Goal: Navigation & Orientation: Find specific page/section

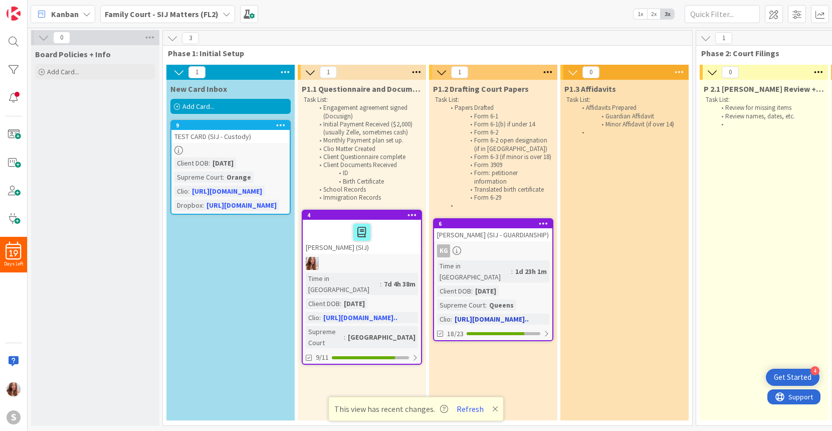
click at [502, 241] on div "[PERSON_NAME] (SIJ - GUARDIANSHIP)" at bounding box center [493, 234] width 118 height 13
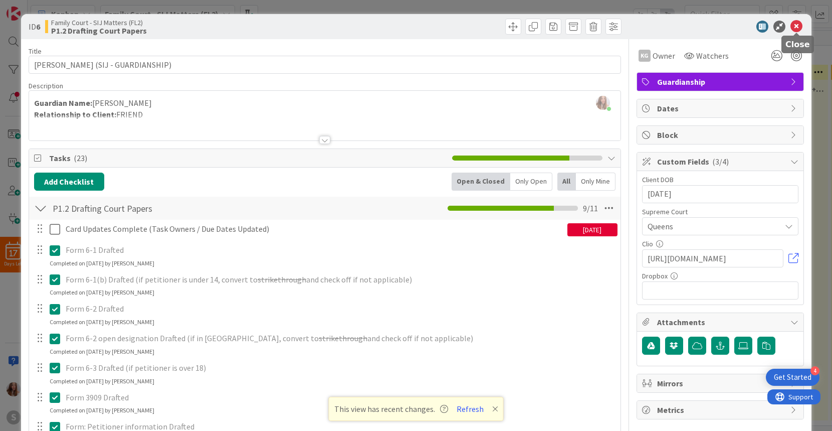
click at [796, 27] on icon at bounding box center [797, 27] width 12 height 12
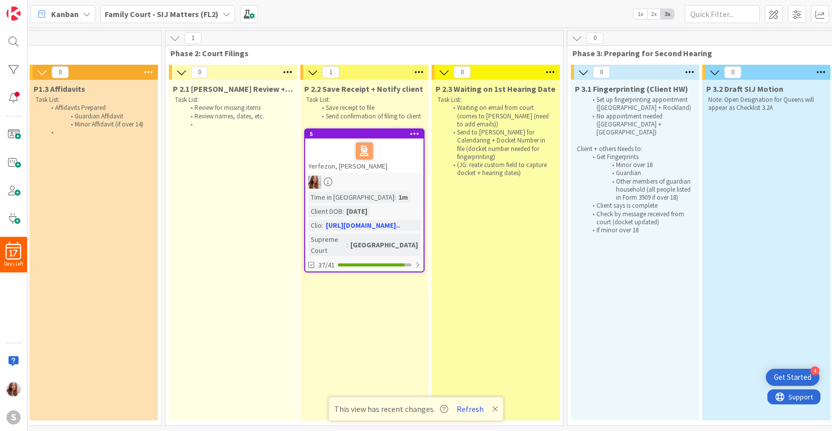
scroll to position [0, 513]
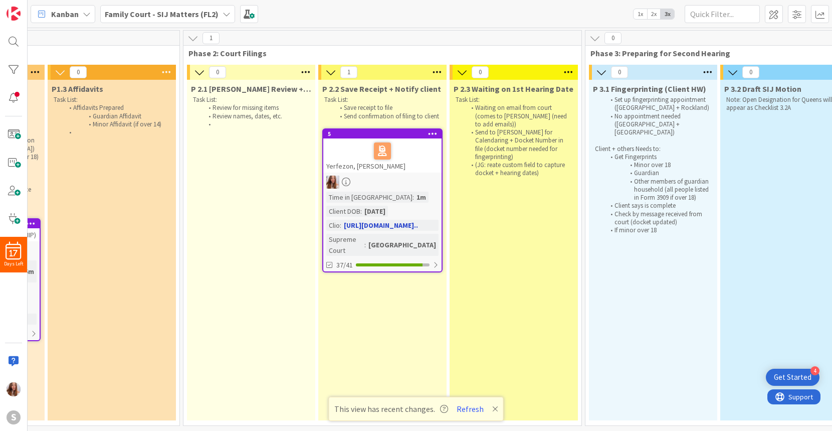
click at [407, 177] on div at bounding box center [382, 181] width 118 height 13
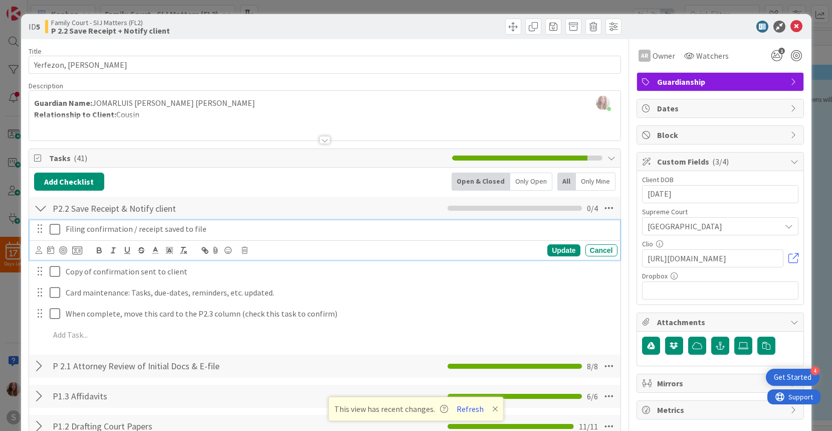
click at [55, 230] on icon at bounding box center [57, 229] width 15 height 12
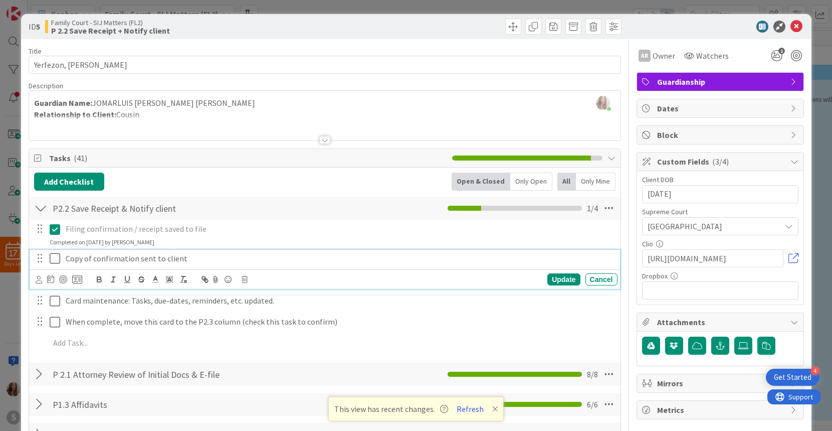
click at [52, 258] on icon at bounding box center [57, 258] width 15 height 12
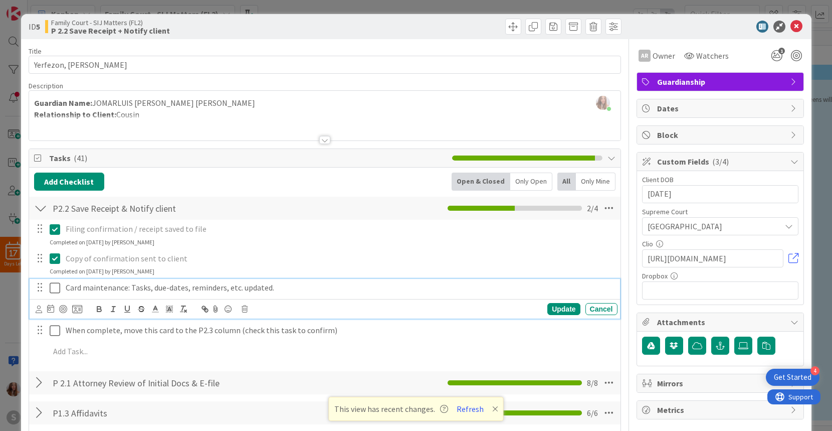
drag, startPoint x: 54, startPoint y: 286, endPoint x: 61, endPoint y: 310, distance: 25.2
click at [54, 286] on icon at bounding box center [57, 288] width 15 height 12
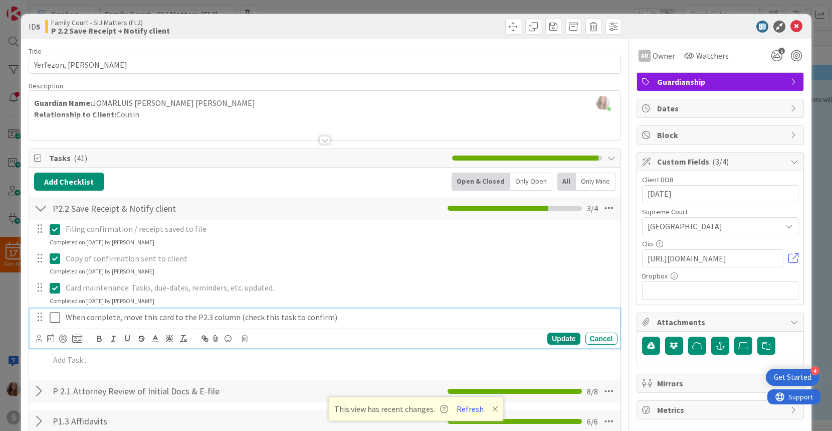
click at [54, 319] on icon at bounding box center [57, 317] width 15 height 12
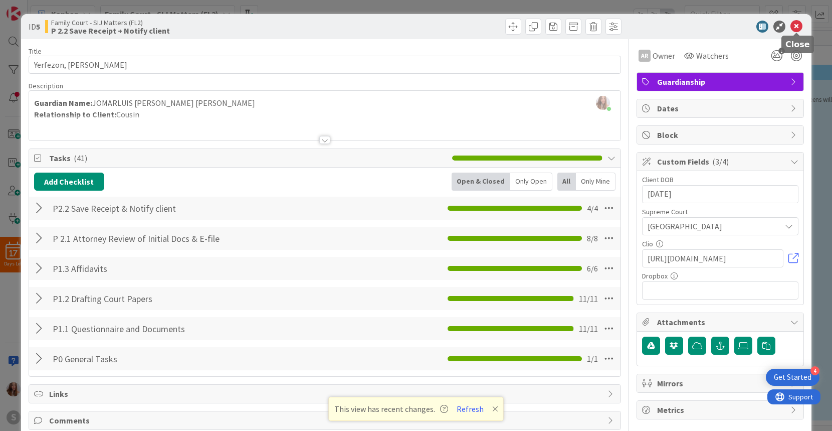
drag, startPoint x: 801, startPoint y: 25, endPoint x: 782, endPoint y: 30, distance: 19.7
click at [801, 25] on icon at bounding box center [797, 27] width 12 height 12
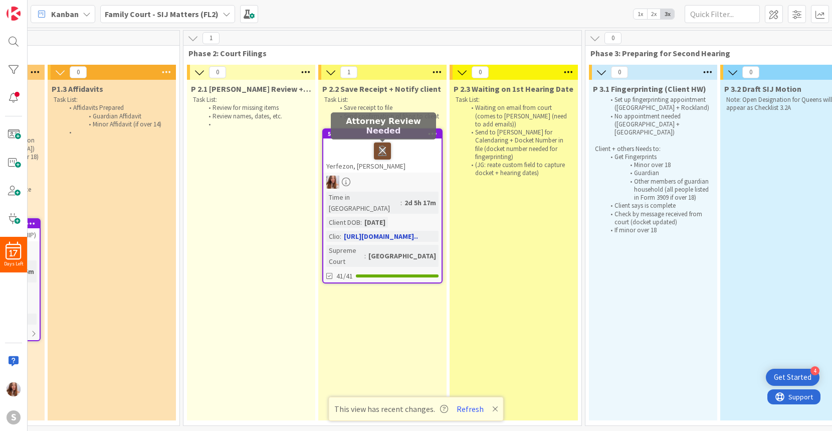
click at [382, 147] on icon at bounding box center [382, 150] width 17 height 16
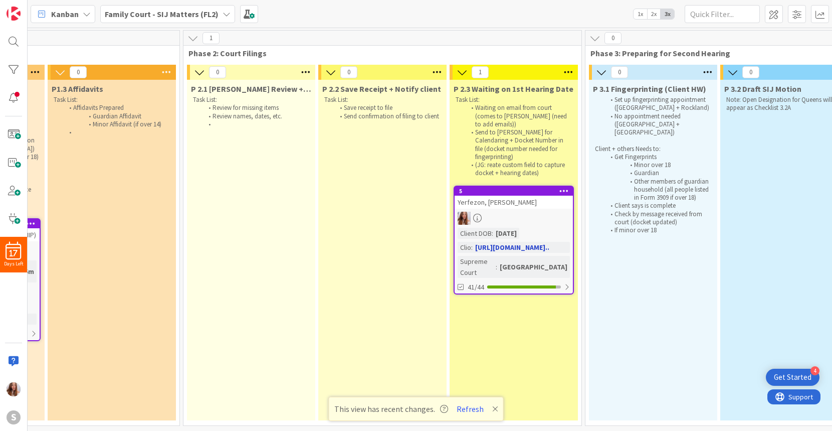
click at [522, 196] on div "Yerfezon, [PERSON_NAME]" at bounding box center [514, 202] width 118 height 13
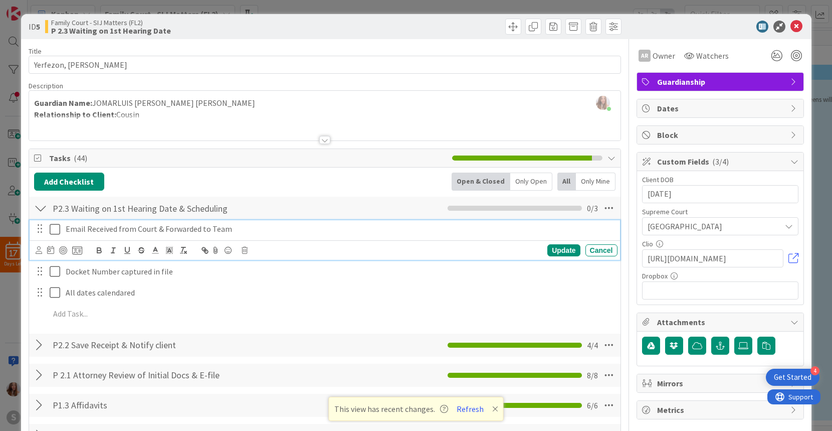
click at [52, 228] on icon at bounding box center [57, 229] width 15 height 12
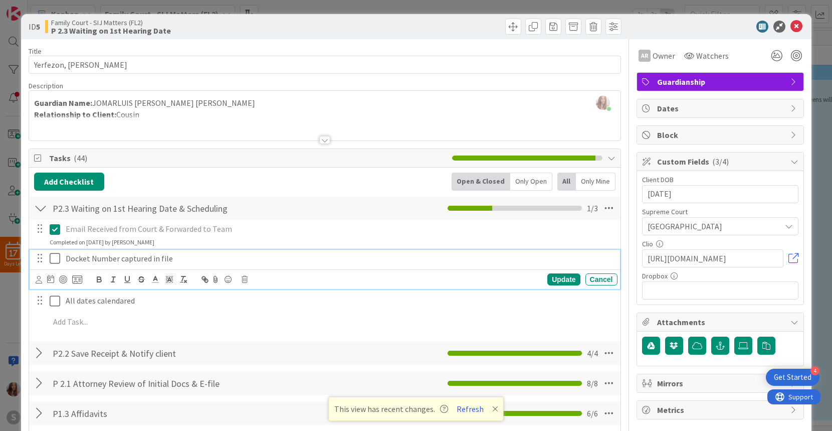
click at [55, 258] on icon at bounding box center [57, 258] width 15 height 12
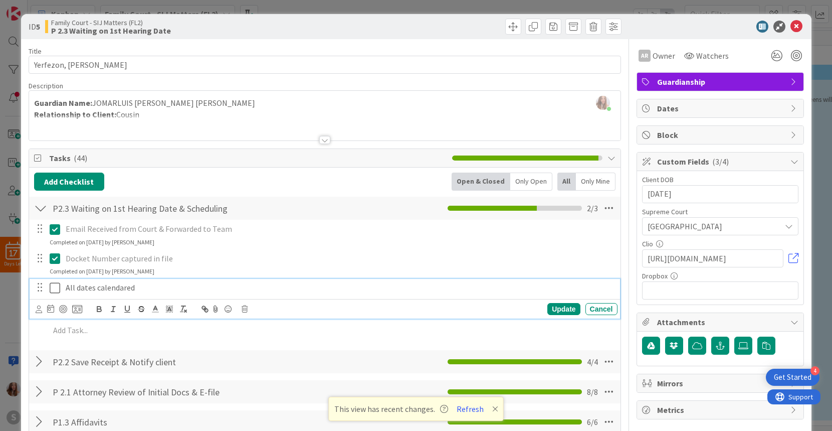
click at [54, 288] on icon at bounding box center [57, 288] width 15 height 12
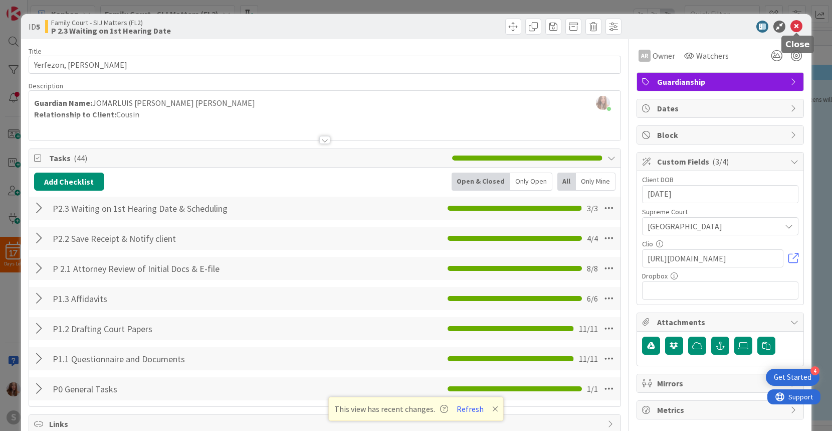
click at [799, 25] on icon at bounding box center [797, 27] width 12 height 12
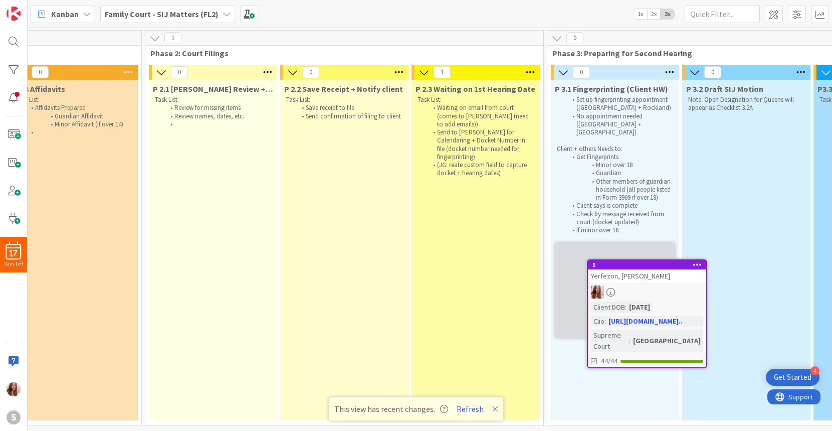
scroll to position [0, 558]
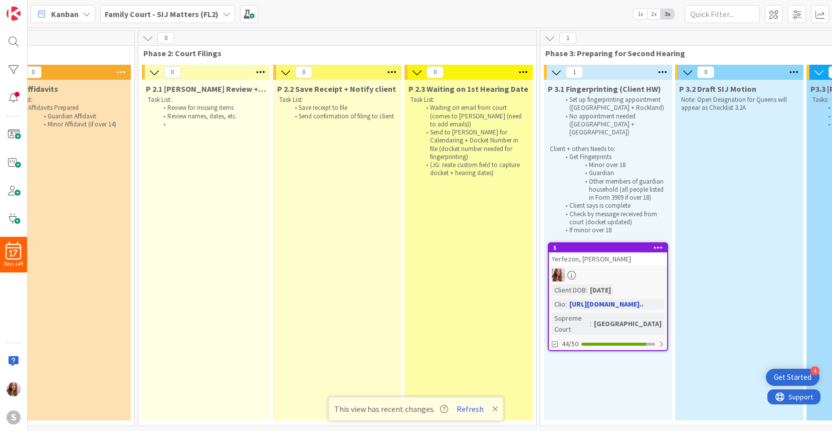
click at [607, 268] on div at bounding box center [608, 274] width 118 height 13
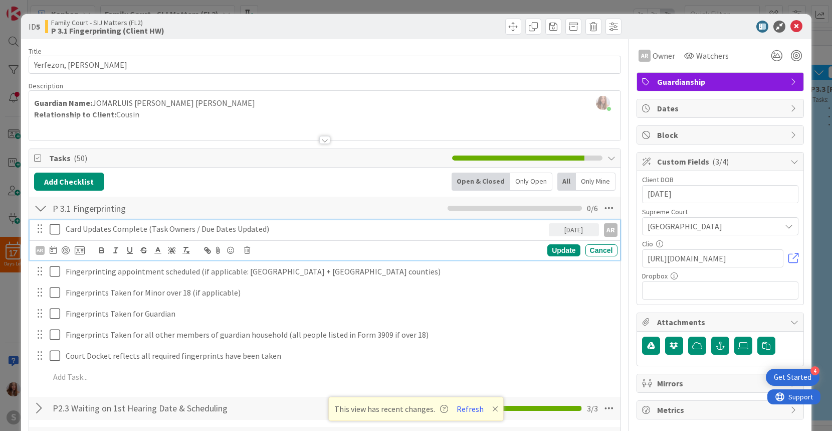
click at [56, 230] on icon at bounding box center [57, 229] width 15 height 12
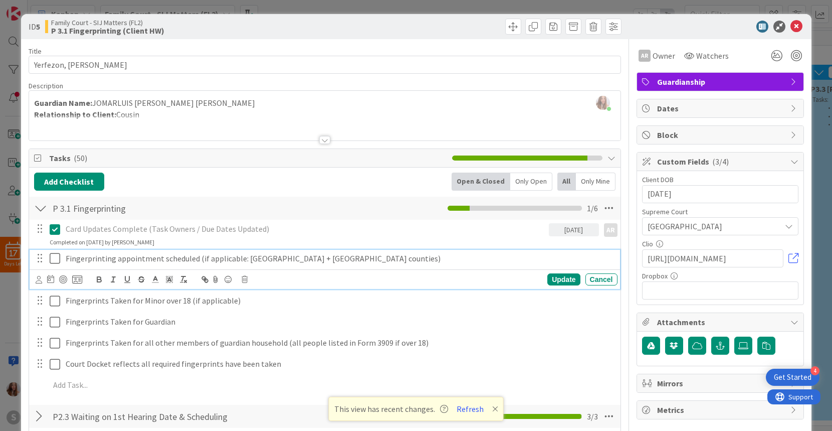
click at [52, 258] on icon at bounding box center [57, 258] width 15 height 12
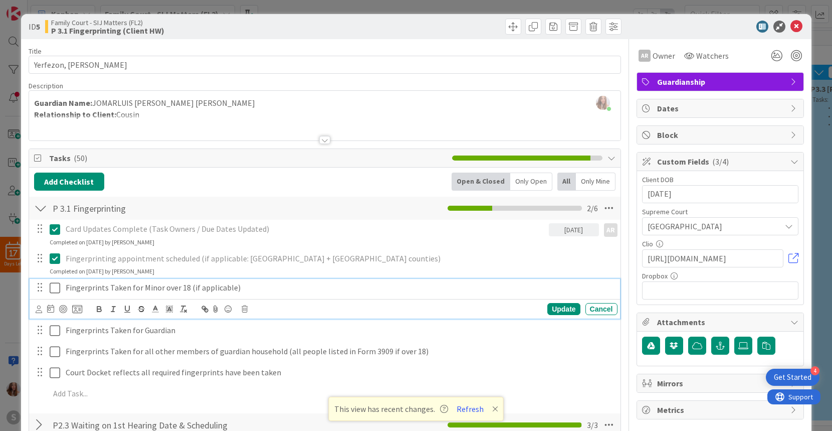
click at [55, 287] on icon at bounding box center [57, 288] width 15 height 12
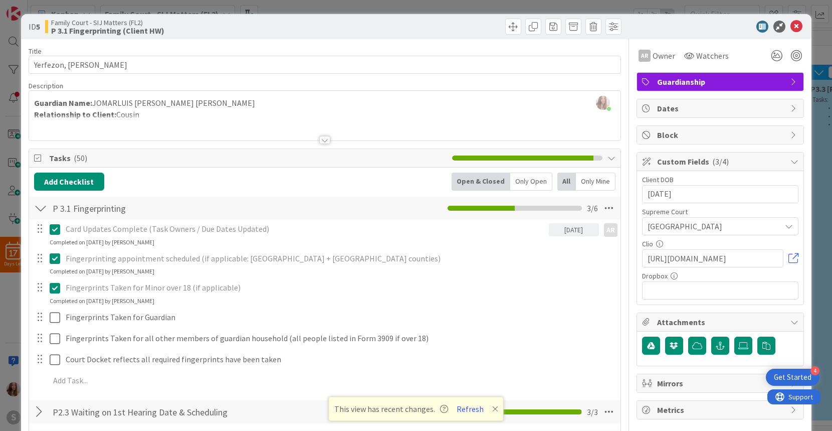
click at [55, 260] on icon at bounding box center [57, 258] width 15 height 12
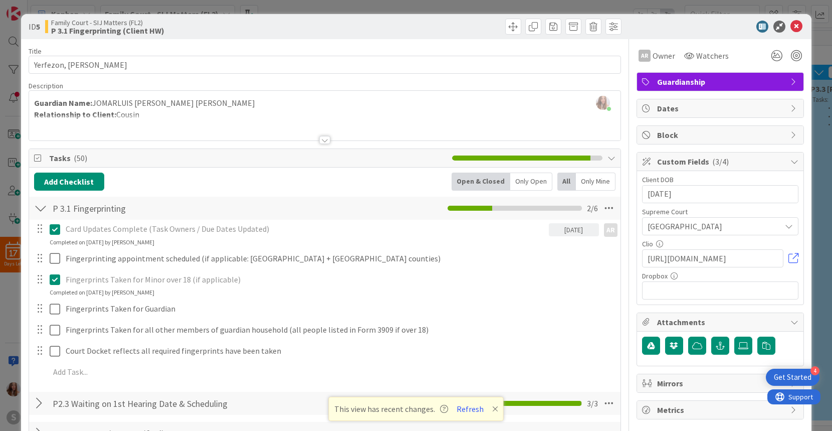
click at [54, 297] on div "Fingerprints Taken for Minor over 18 (if applicable) Update Cancel Completed on…" at bounding box center [325, 284] width 591 height 27
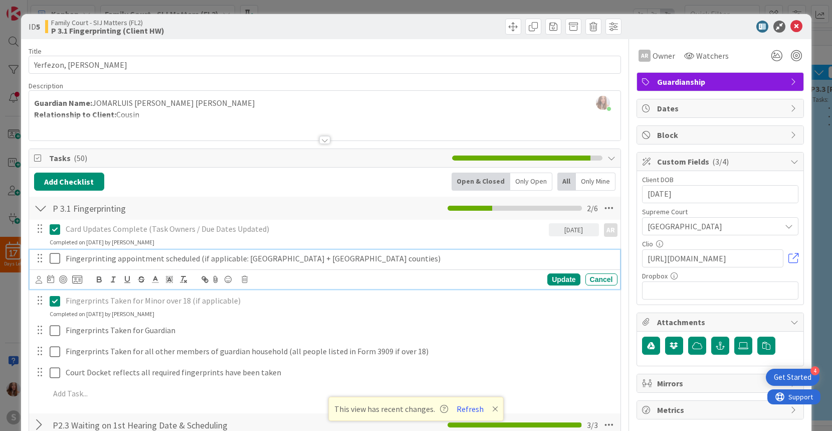
click at [55, 257] on icon at bounding box center [57, 258] width 15 height 12
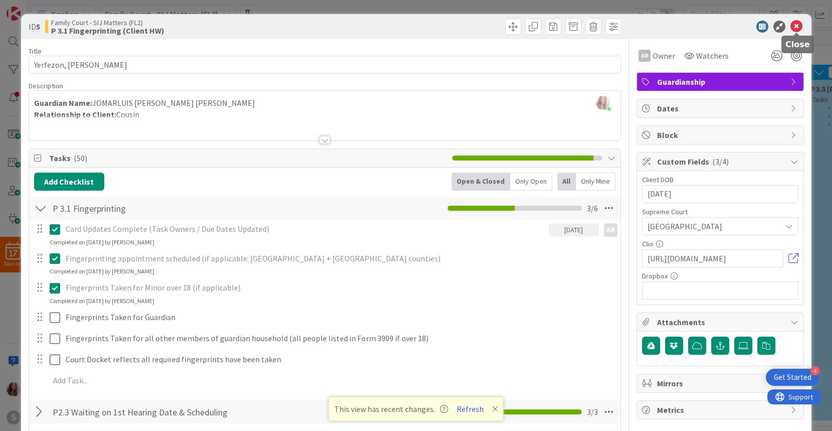
click at [797, 28] on icon at bounding box center [797, 27] width 12 height 12
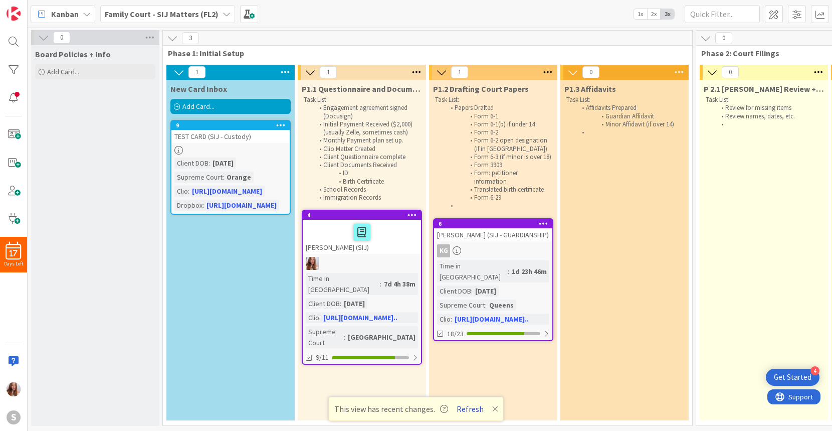
click at [472, 409] on button "Refresh" at bounding box center [470, 408] width 34 height 13
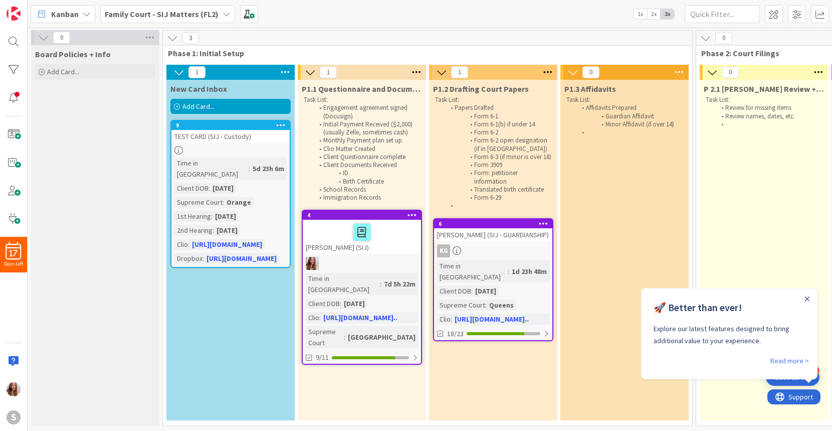
scroll to position [0, 8]
